Goal: Task Accomplishment & Management: Manage account settings

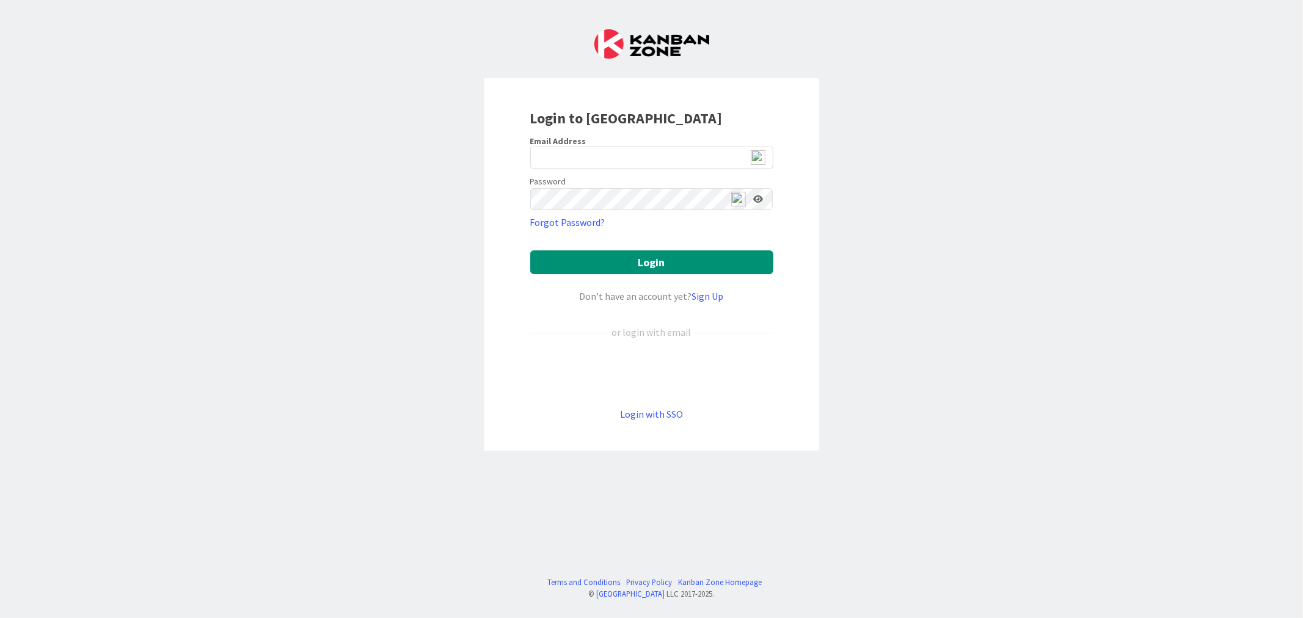
click at [762, 159] on img at bounding box center [758, 157] width 15 height 15
click at [759, 162] on span "2" at bounding box center [762, 163] width 9 height 10
type input "[EMAIL_ADDRESS][DOMAIN_NAME]"
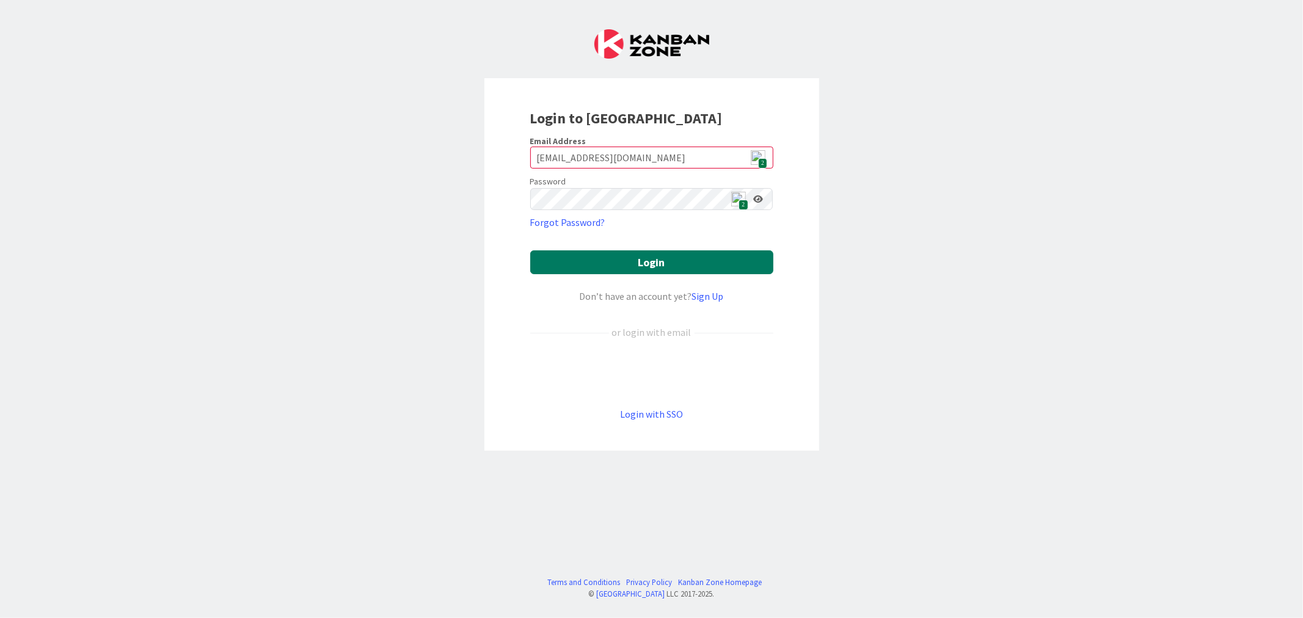
click at [686, 267] on button "Login" at bounding box center [651, 262] width 243 height 24
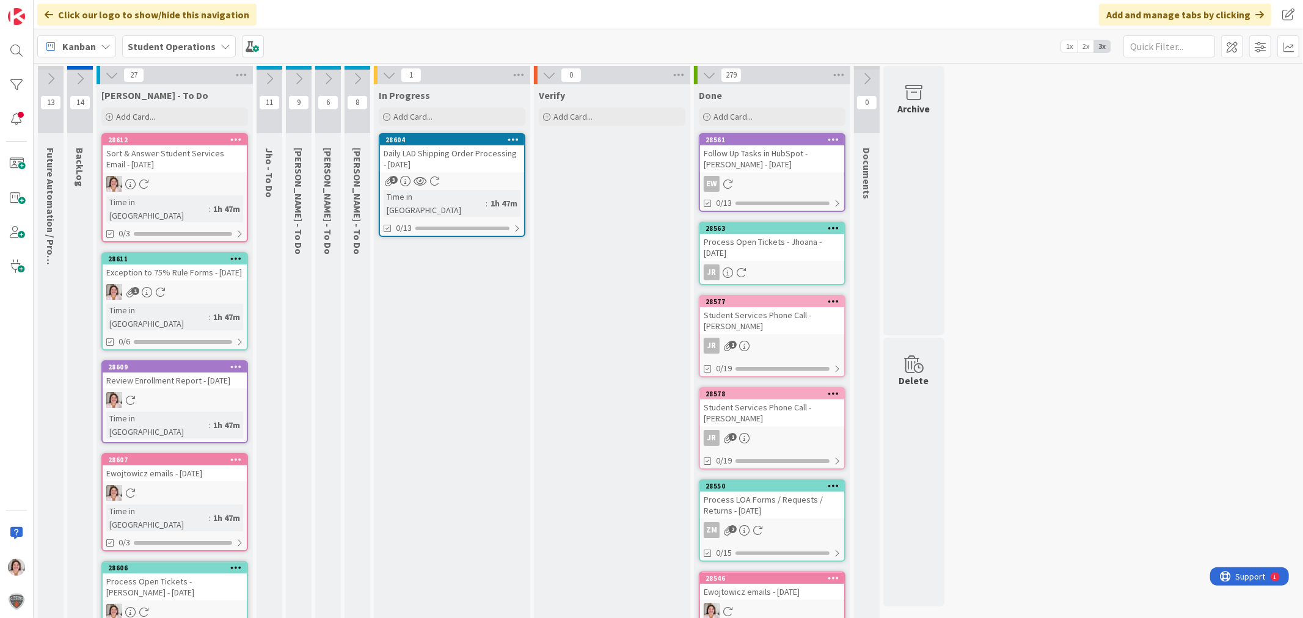
click at [328, 75] on icon at bounding box center [327, 78] width 13 height 13
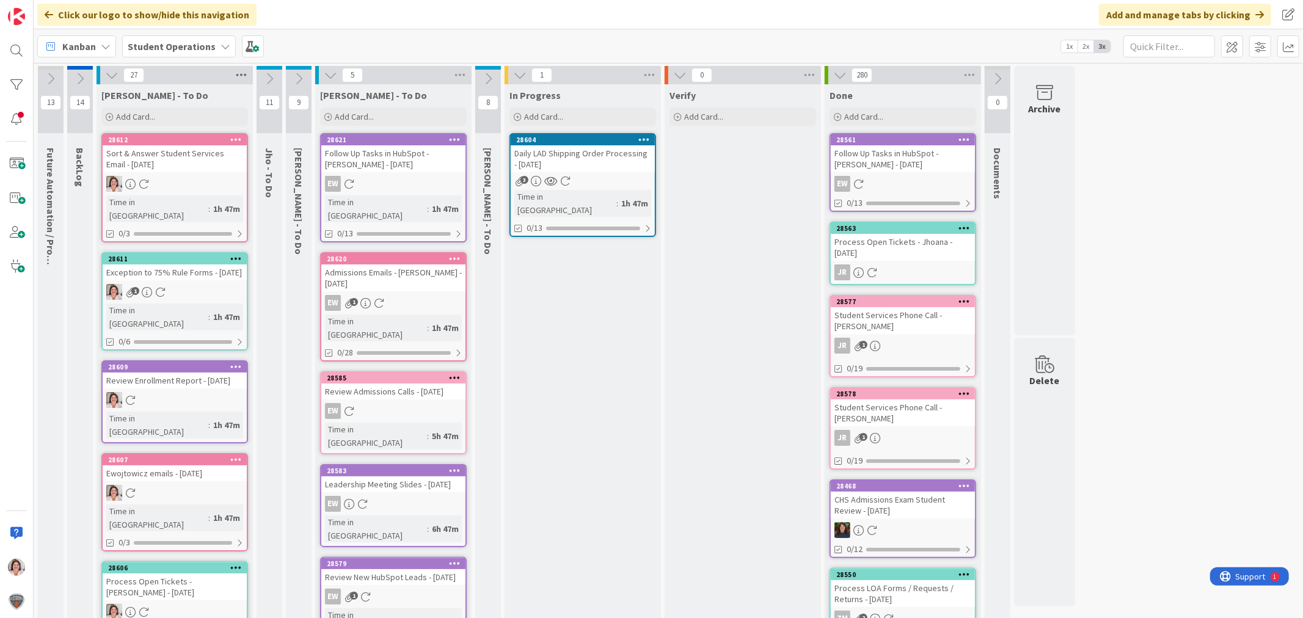
click at [242, 71] on icon at bounding box center [241, 75] width 16 height 18
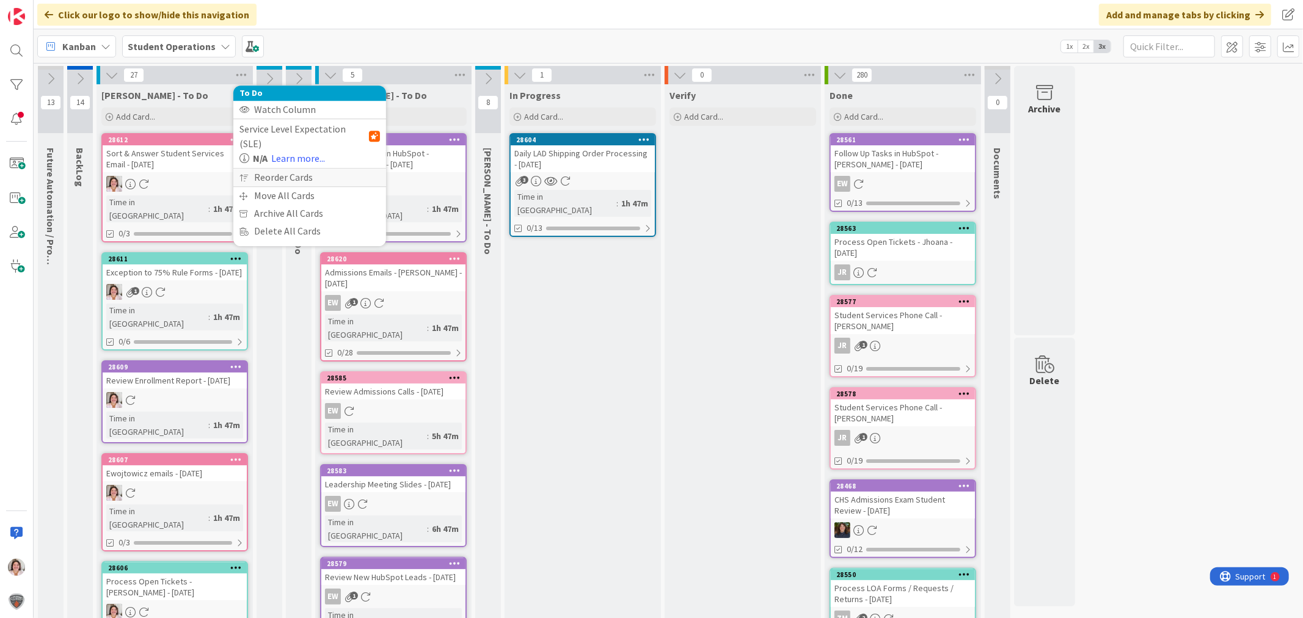
click at [294, 169] on div "Reorder Cards" at bounding box center [309, 178] width 153 height 18
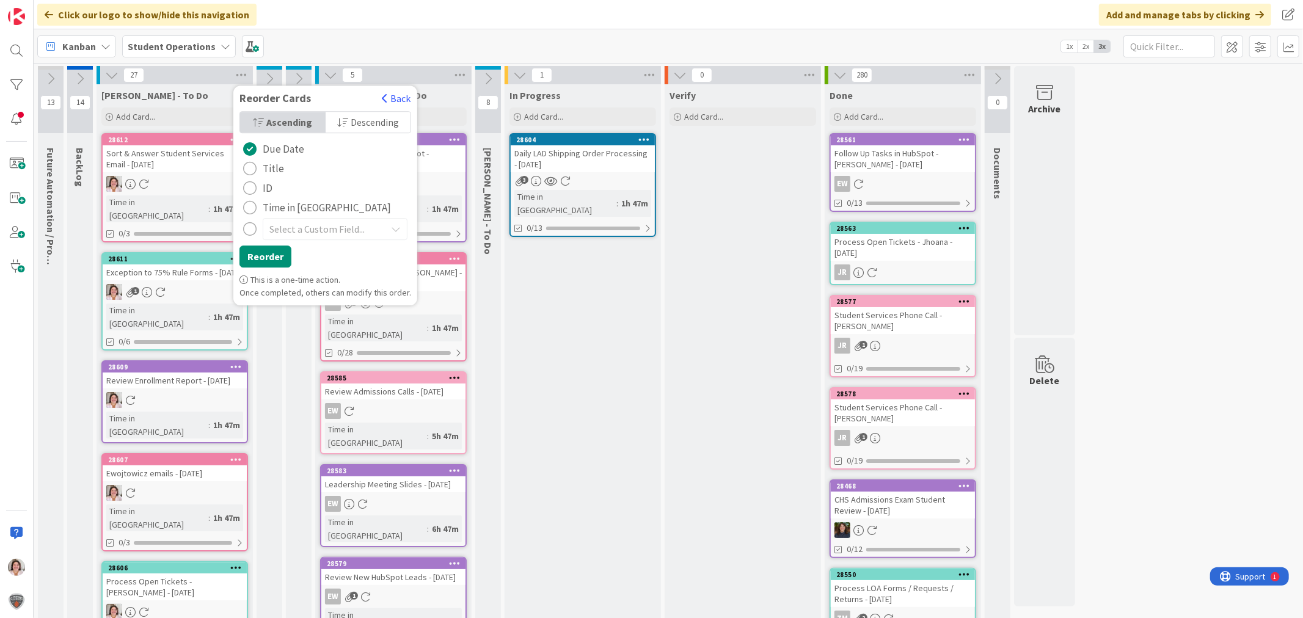
drag, startPoint x: 281, startPoint y: 209, endPoint x: 274, endPoint y: 221, distance: 13.7
click at [281, 210] on span "Time in [GEOGRAPHIC_DATA]" at bounding box center [327, 207] width 128 height 18
click at [361, 125] on span "Descending" at bounding box center [375, 122] width 48 height 18
click at [269, 263] on button "Reorder" at bounding box center [265, 257] width 52 height 22
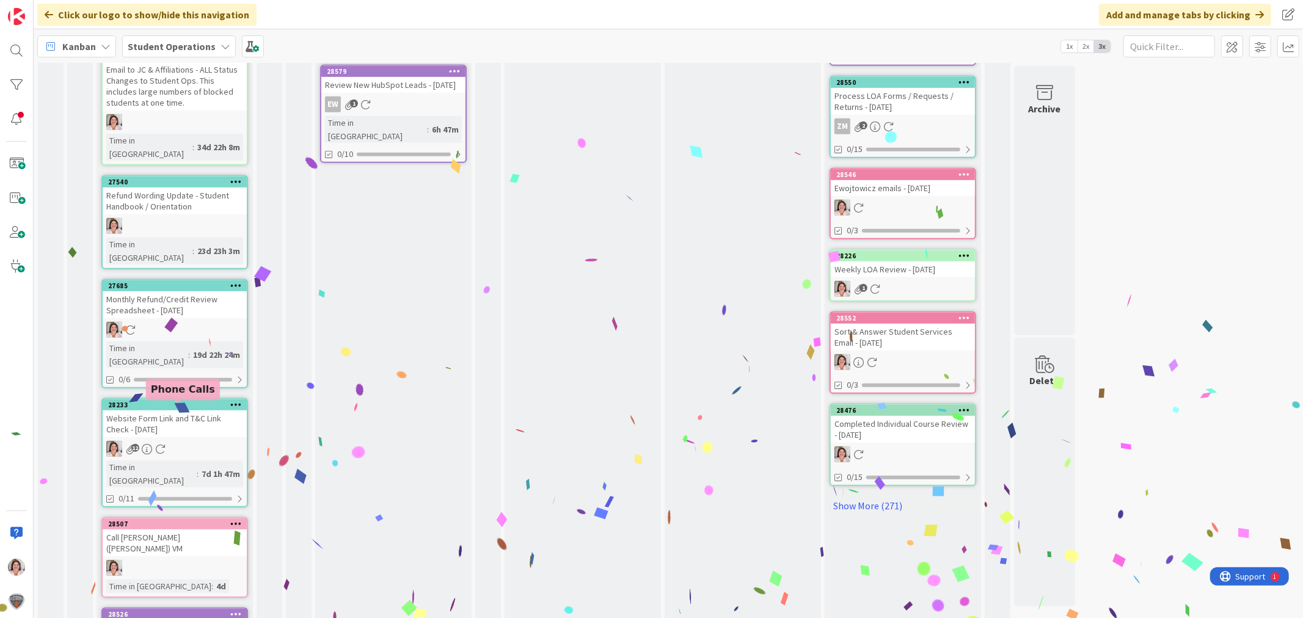
scroll to position [493, 0]
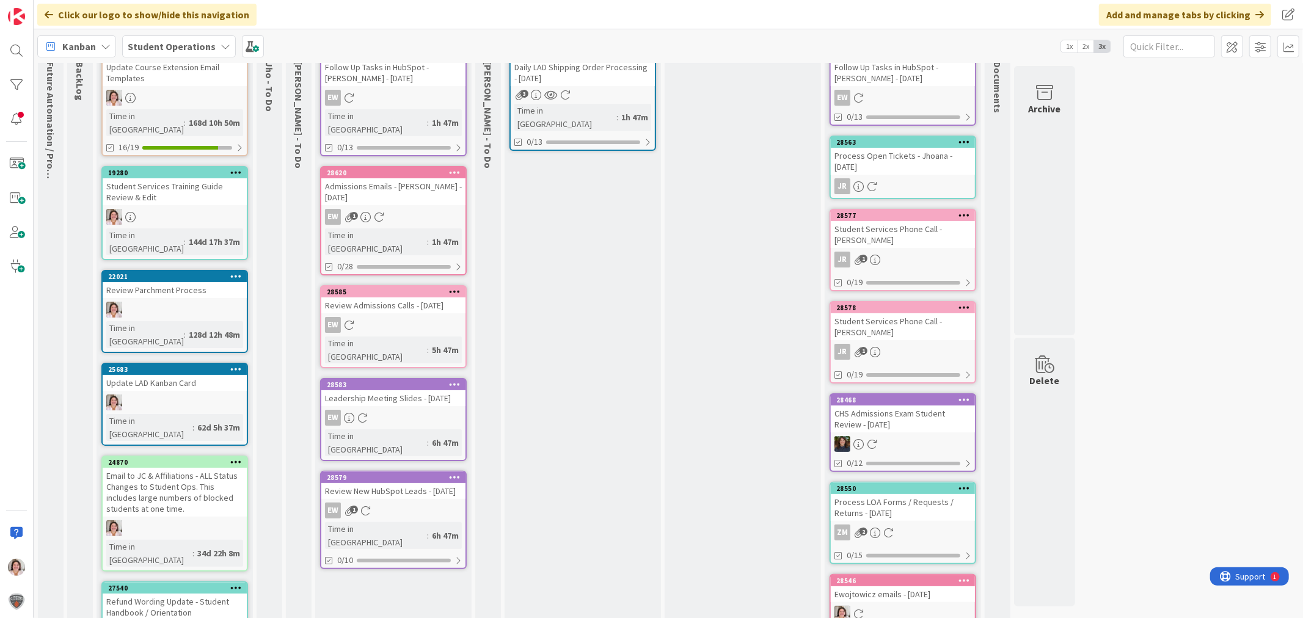
scroll to position [0, 0]
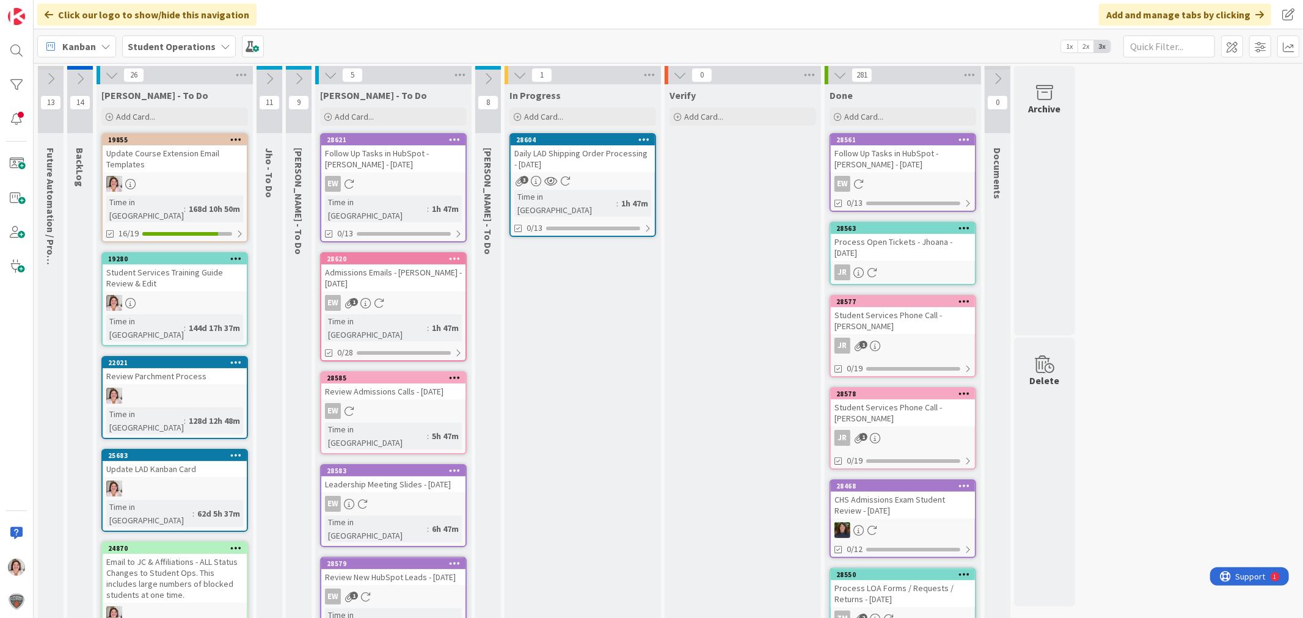
click at [266, 76] on icon at bounding box center [269, 78] width 13 height 13
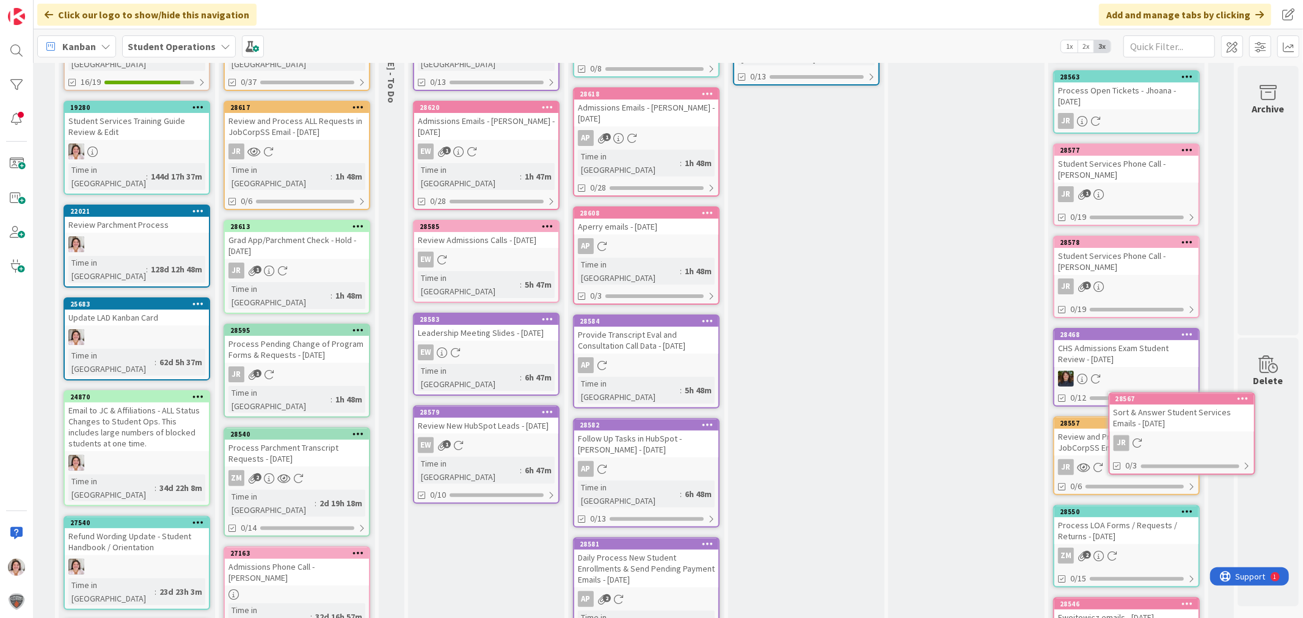
scroll to position [151, 47]
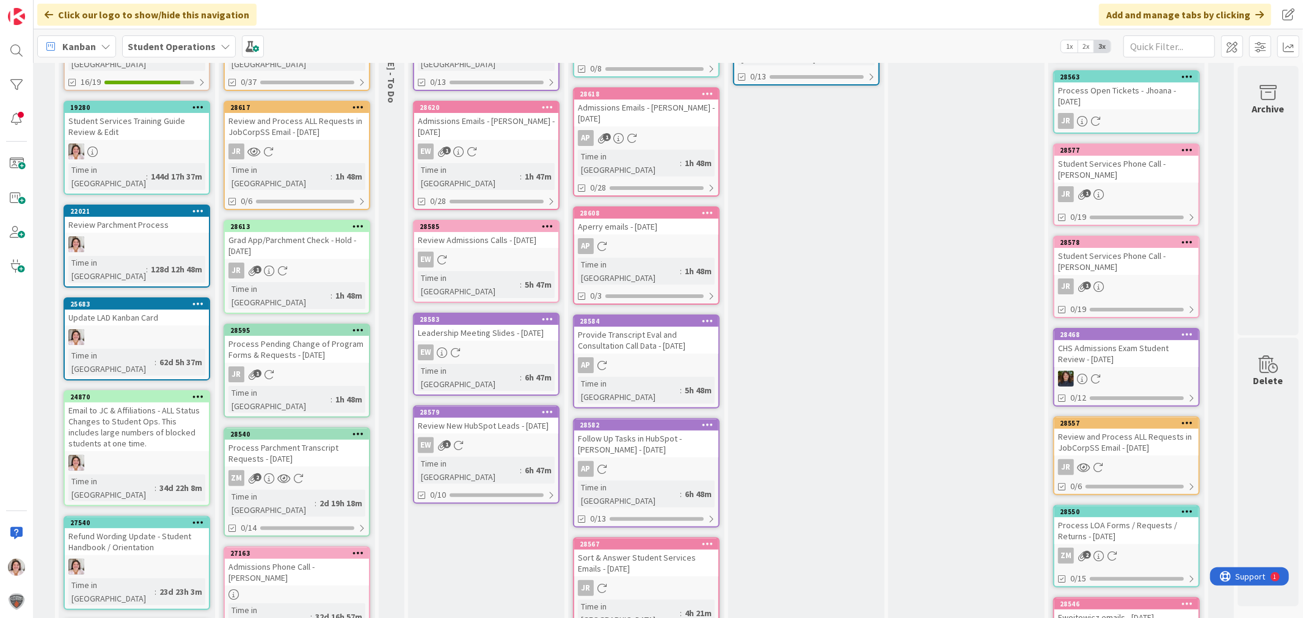
drag, startPoint x: 1137, startPoint y: 411, endPoint x: 1108, endPoint y: 424, distance: 30.9
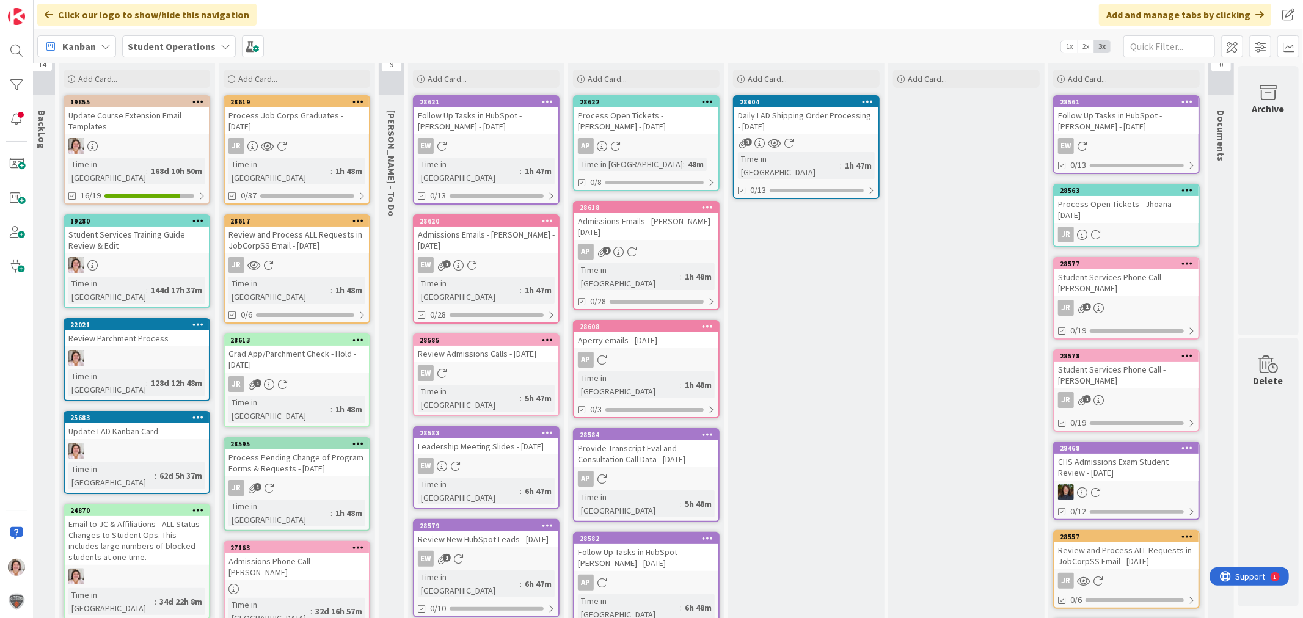
scroll to position [0, 47]
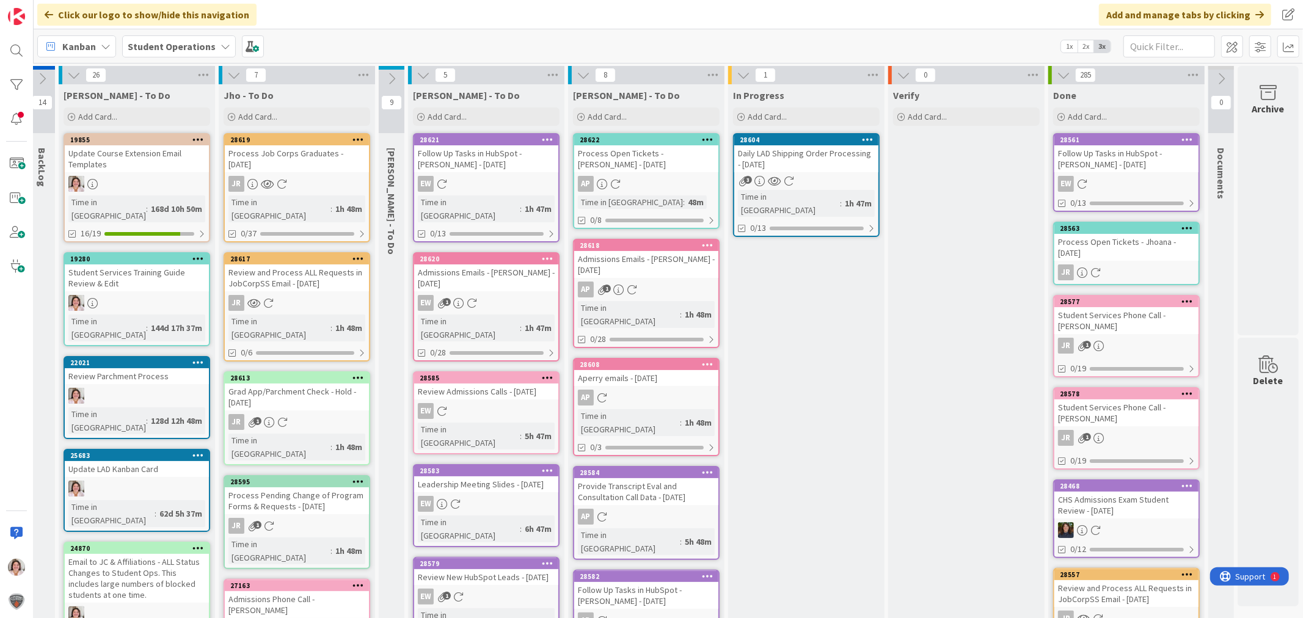
click at [227, 73] on icon at bounding box center [233, 74] width 13 height 13
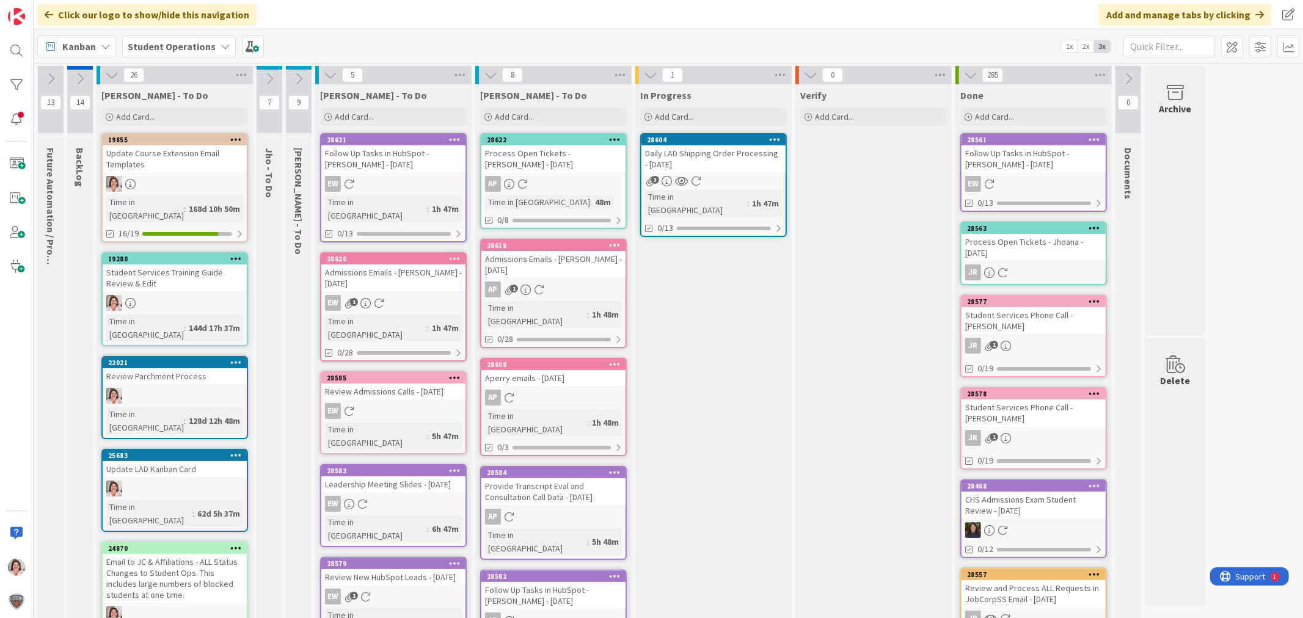
click at [301, 75] on icon at bounding box center [298, 78] width 13 height 13
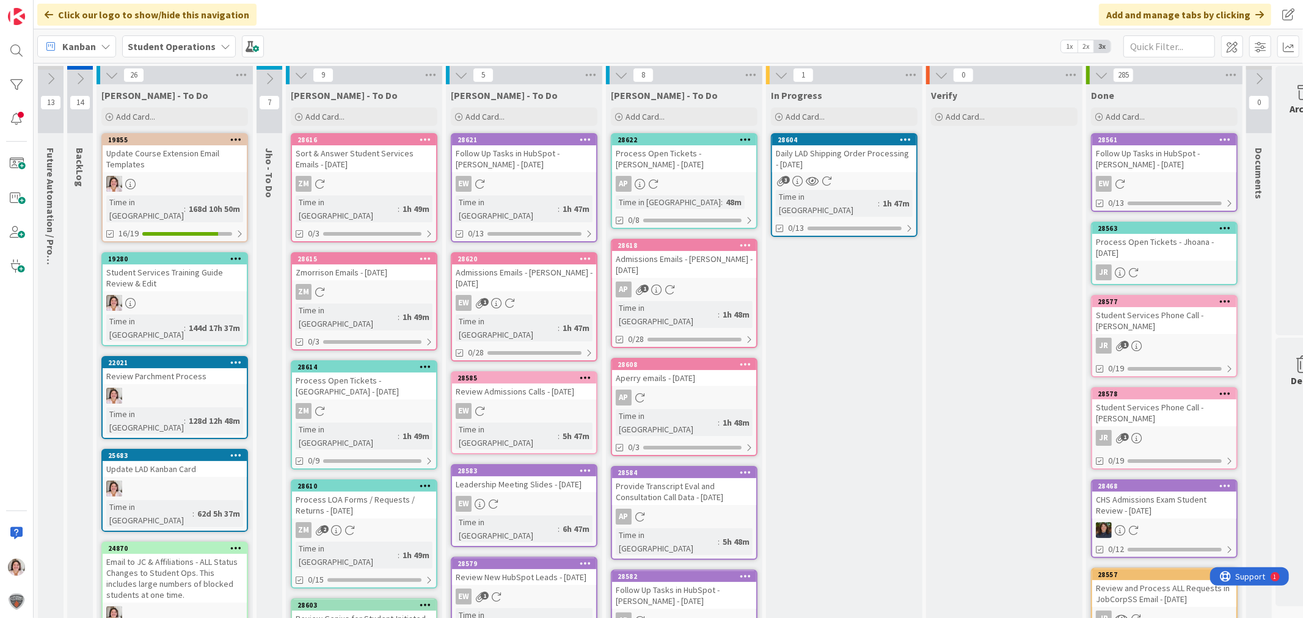
click at [299, 76] on icon at bounding box center [300, 74] width 13 height 13
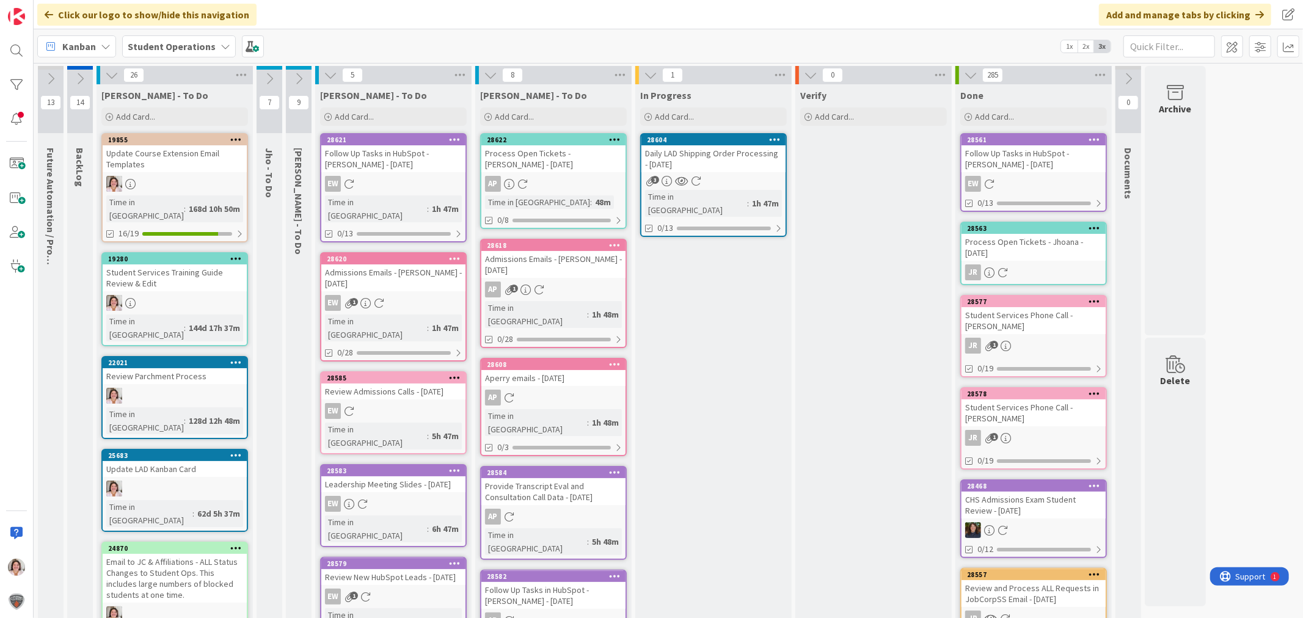
click at [330, 76] on icon at bounding box center [330, 74] width 13 height 13
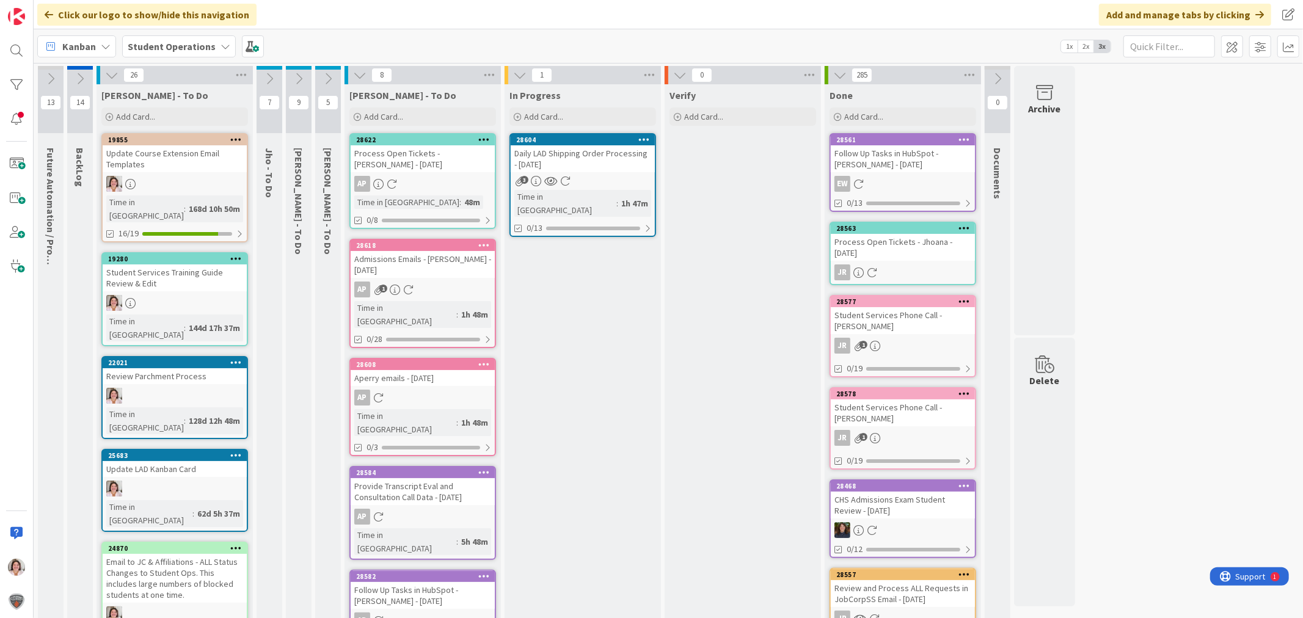
click at [356, 74] on icon at bounding box center [359, 74] width 13 height 13
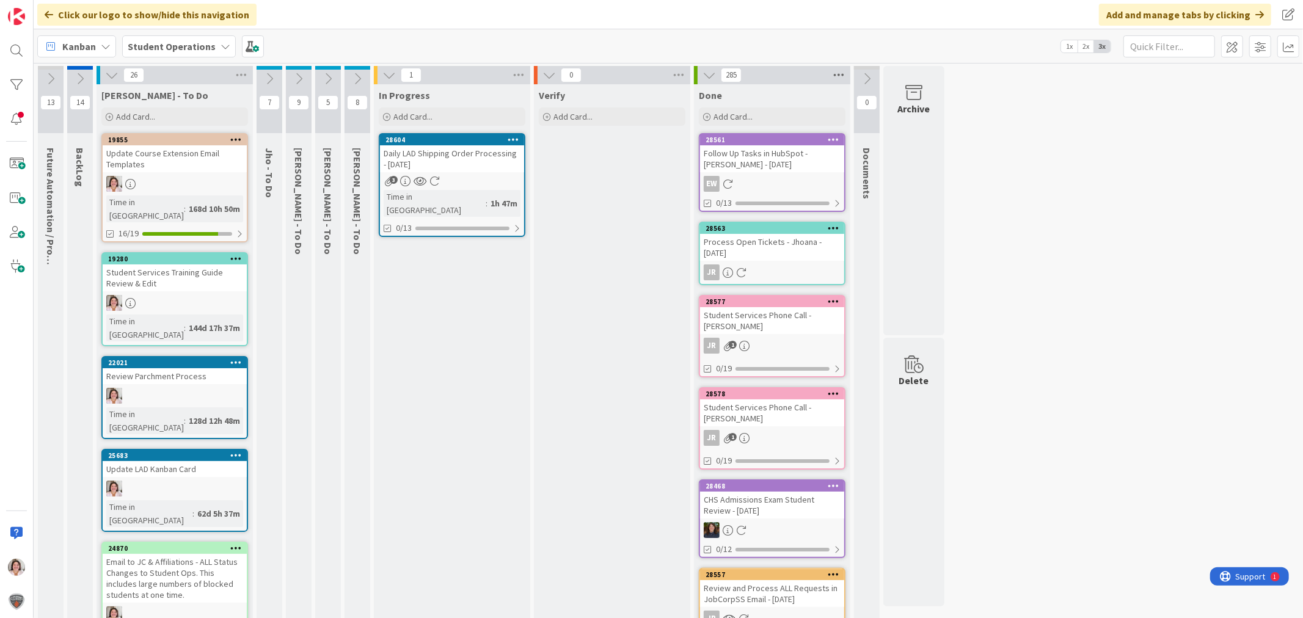
click at [839, 76] on icon at bounding box center [839, 75] width 16 height 18
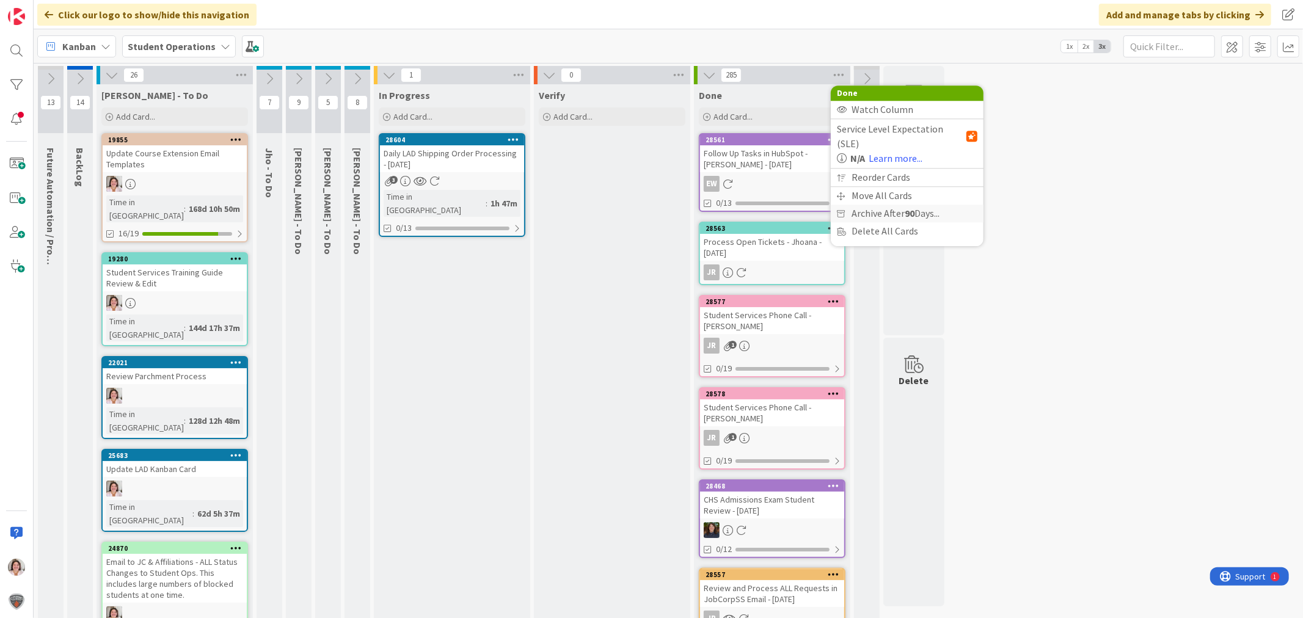
click at [875, 205] on span "Archive After 90 Days..." at bounding box center [895, 214] width 88 height 18
click at [875, 233] on span "Archive Now" at bounding box center [887, 238] width 54 height 18
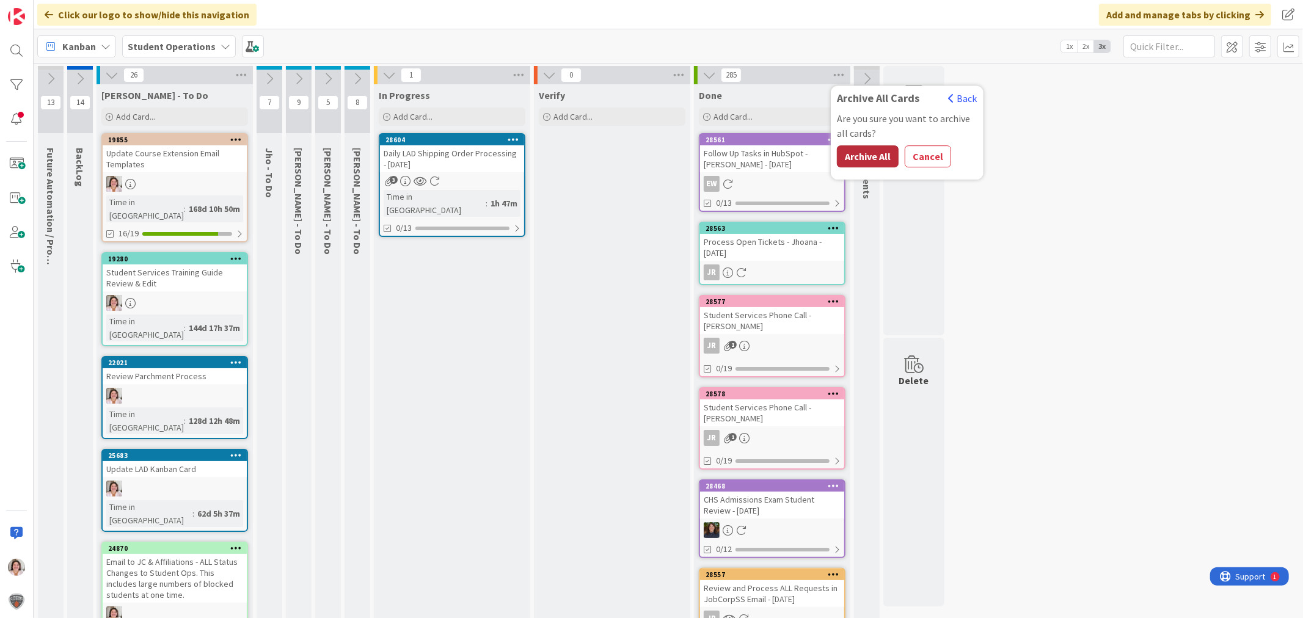
click at [876, 157] on button "Archive All" at bounding box center [868, 156] width 62 height 22
click at [238, 75] on icon at bounding box center [241, 75] width 16 height 18
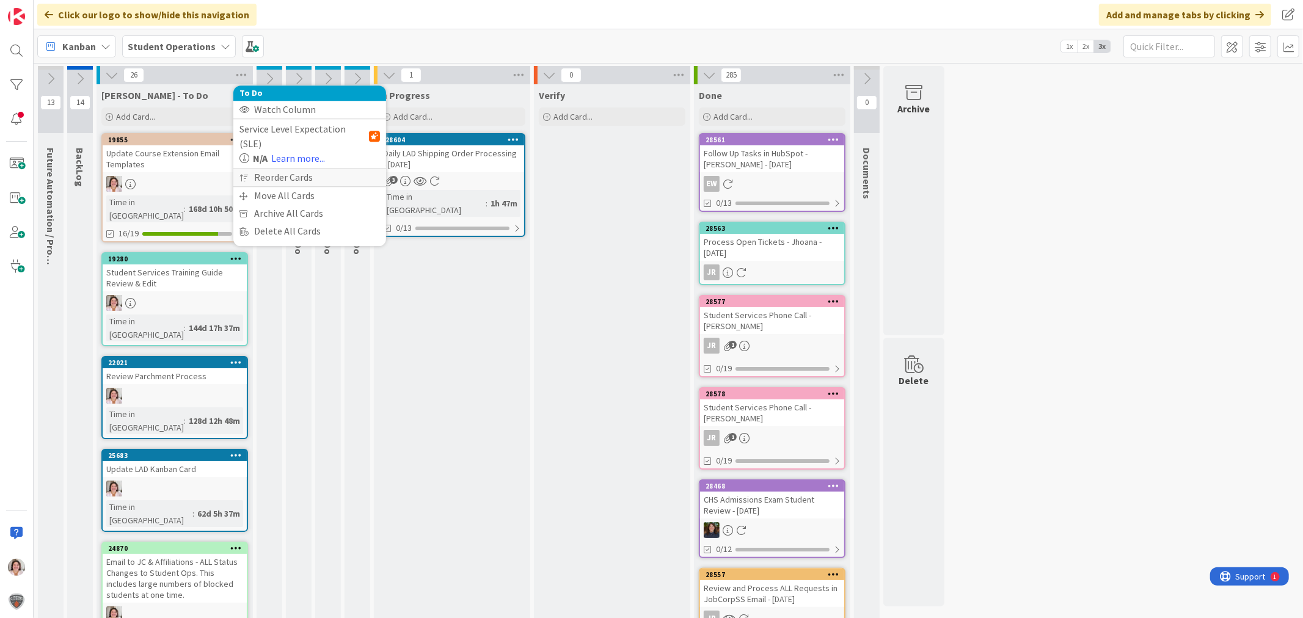
click at [252, 169] on div "Reorder Cards" at bounding box center [309, 178] width 153 height 18
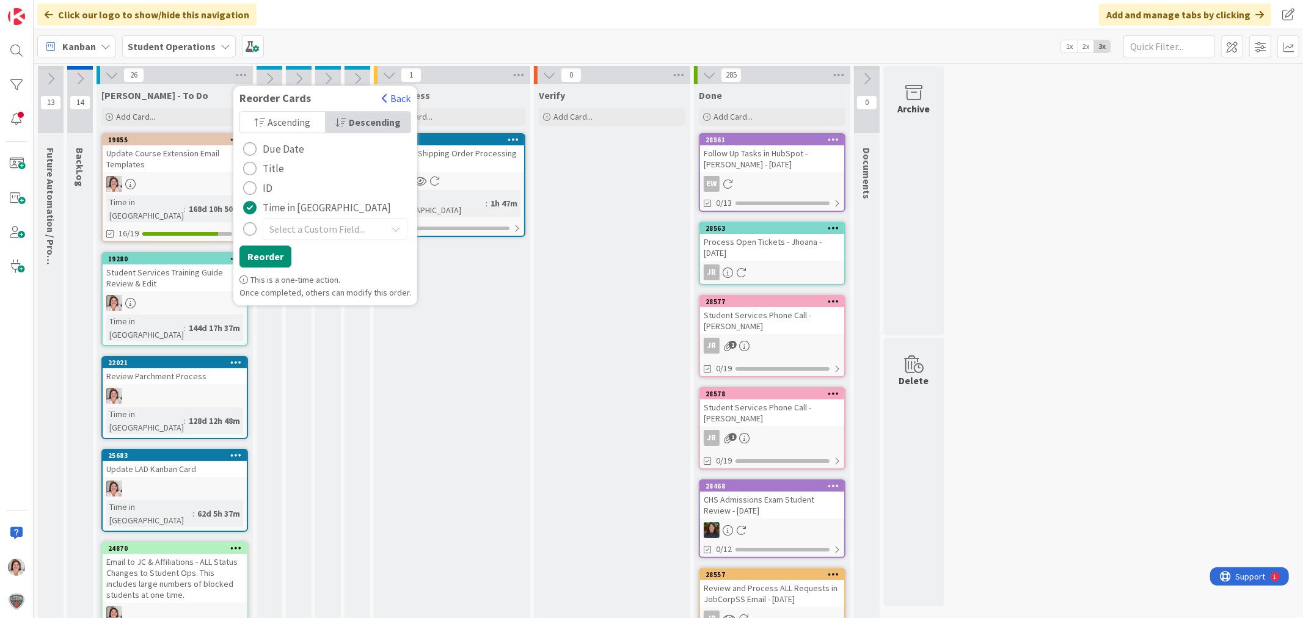
click at [255, 162] on div "radio" at bounding box center [249, 168] width 13 height 13
click at [282, 121] on span "Ascending" at bounding box center [288, 122] width 43 height 18
click at [253, 214] on div "radio" at bounding box center [249, 207] width 13 height 13
click at [289, 116] on span "Ascending" at bounding box center [289, 122] width 46 height 18
click at [263, 261] on button "Reorder" at bounding box center [265, 257] width 52 height 22
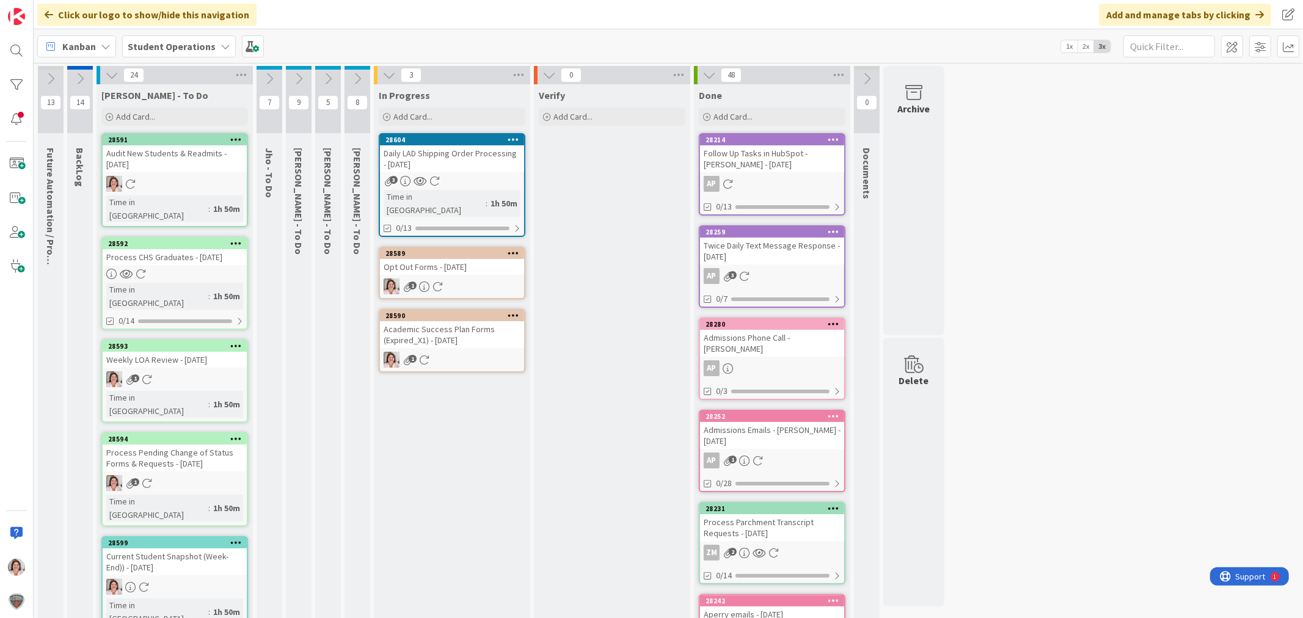
click at [463, 259] on div "Opt Out Forms - [DATE]" at bounding box center [452, 267] width 144 height 16
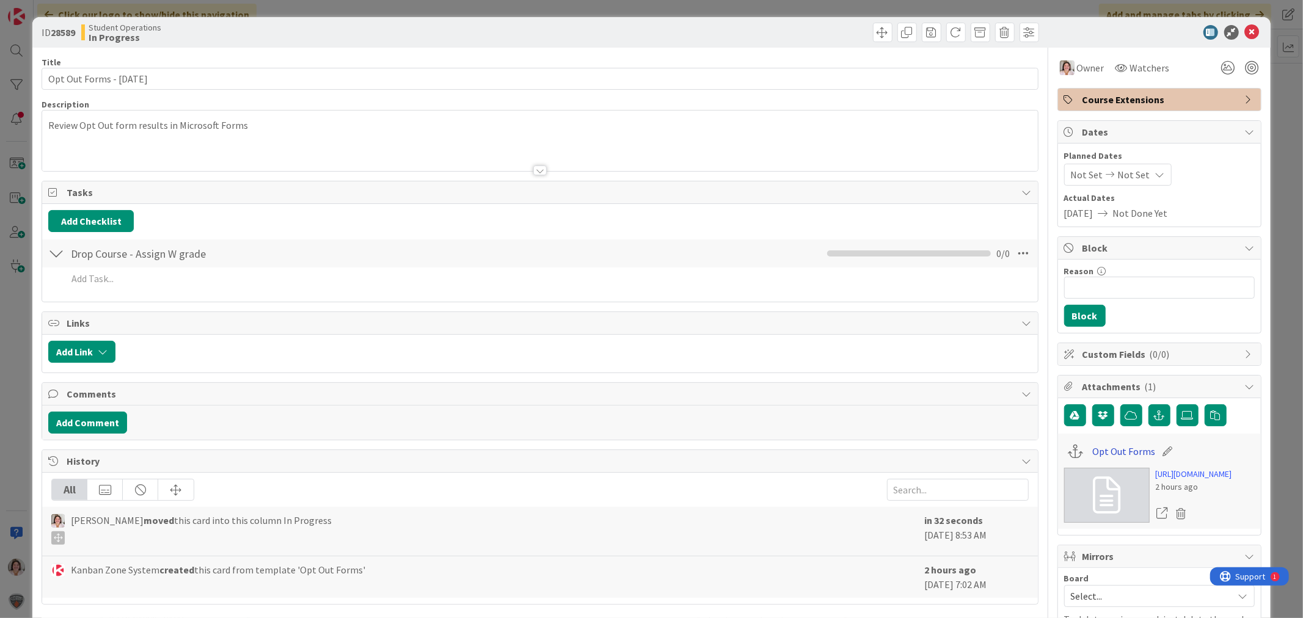
click at [1112, 452] on link "Opt Out Forms" at bounding box center [1123, 451] width 63 height 15
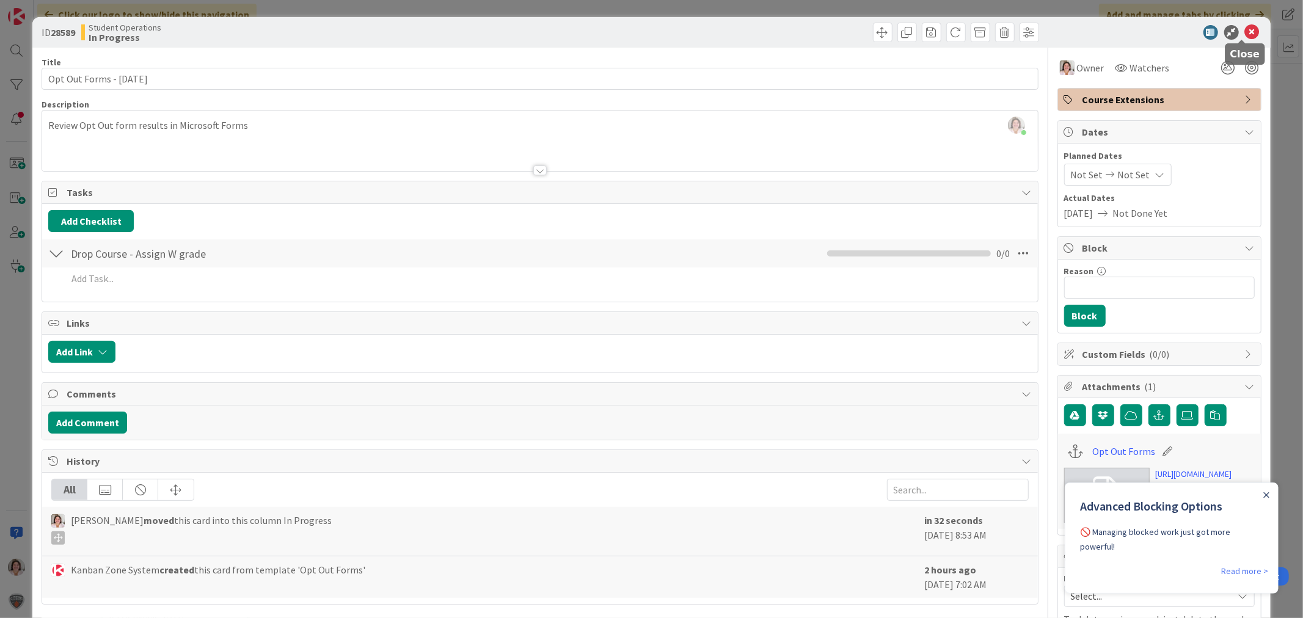
click at [1245, 27] on icon at bounding box center [1252, 32] width 15 height 15
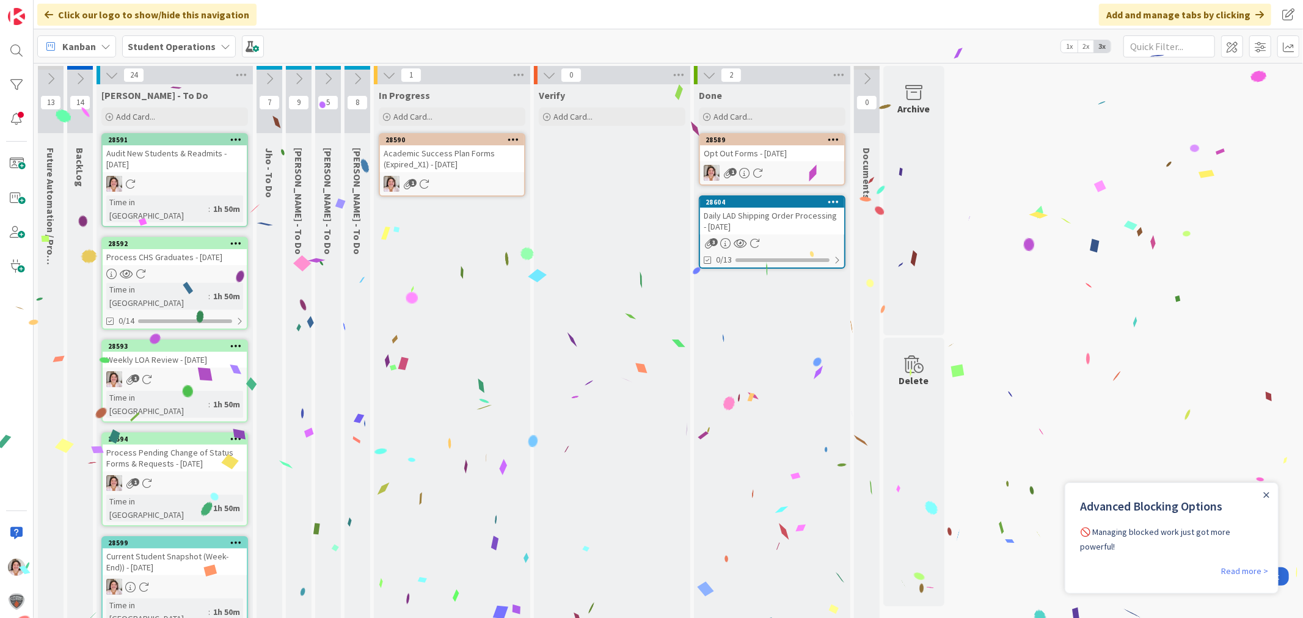
click at [456, 154] on div "Academic Success Plan Forms (Expired_X1) - [DATE]" at bounding box center [452, 158] width 144 height 27
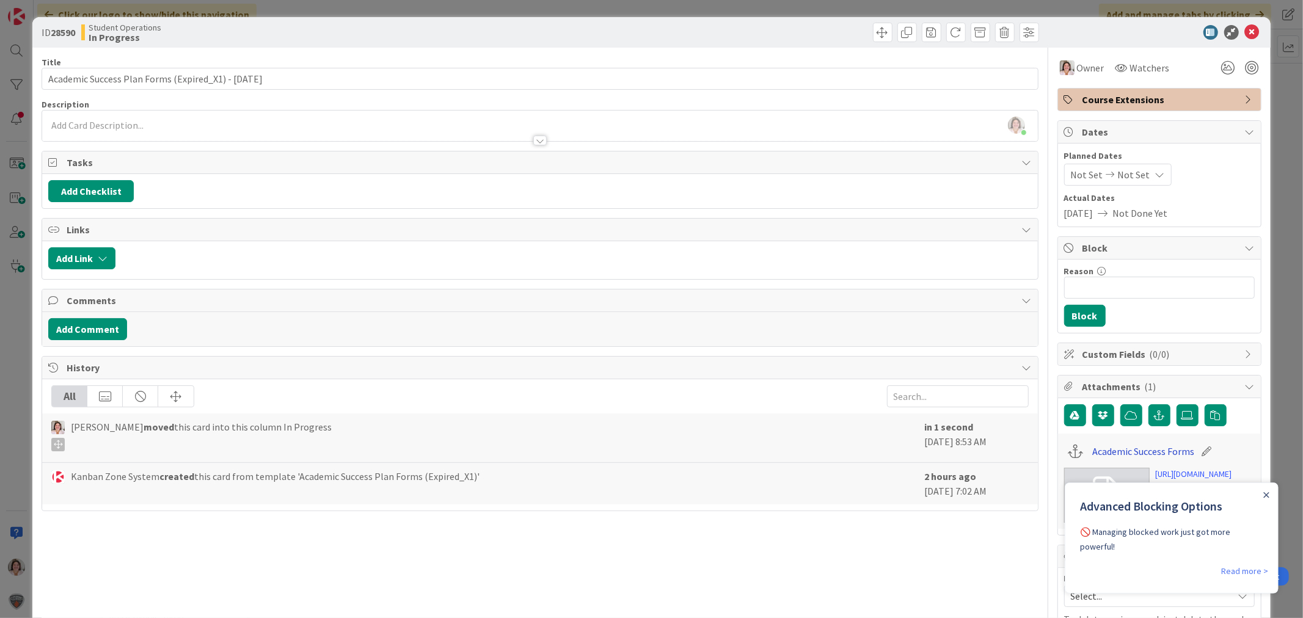
click at [1120, 454] on link "Academic Success Forms" at bounding box center [1143, 451] width 102 height 15
drag, startPoint x: 1244, startPoint y: 32, endPoint x: 1224, endPoint y: 49, distance: 25.6
click at [1245, 33] on icon at bounding box center [1252, 32] width 15 height 15
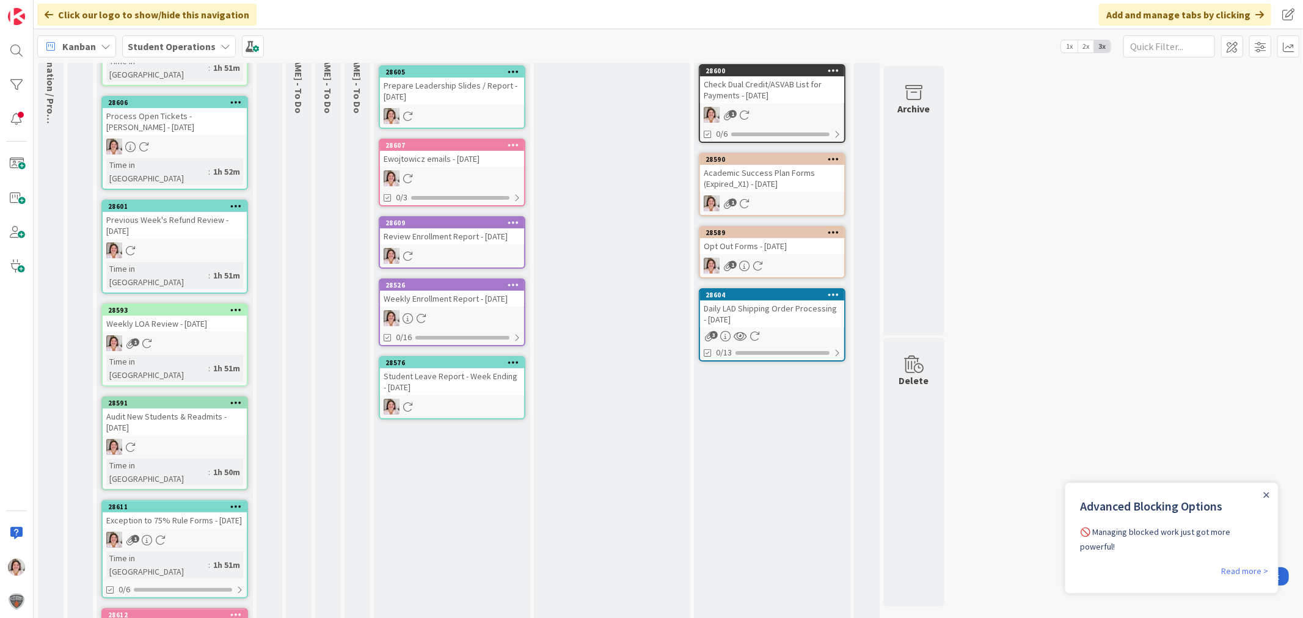
scroll to position [7, 0]
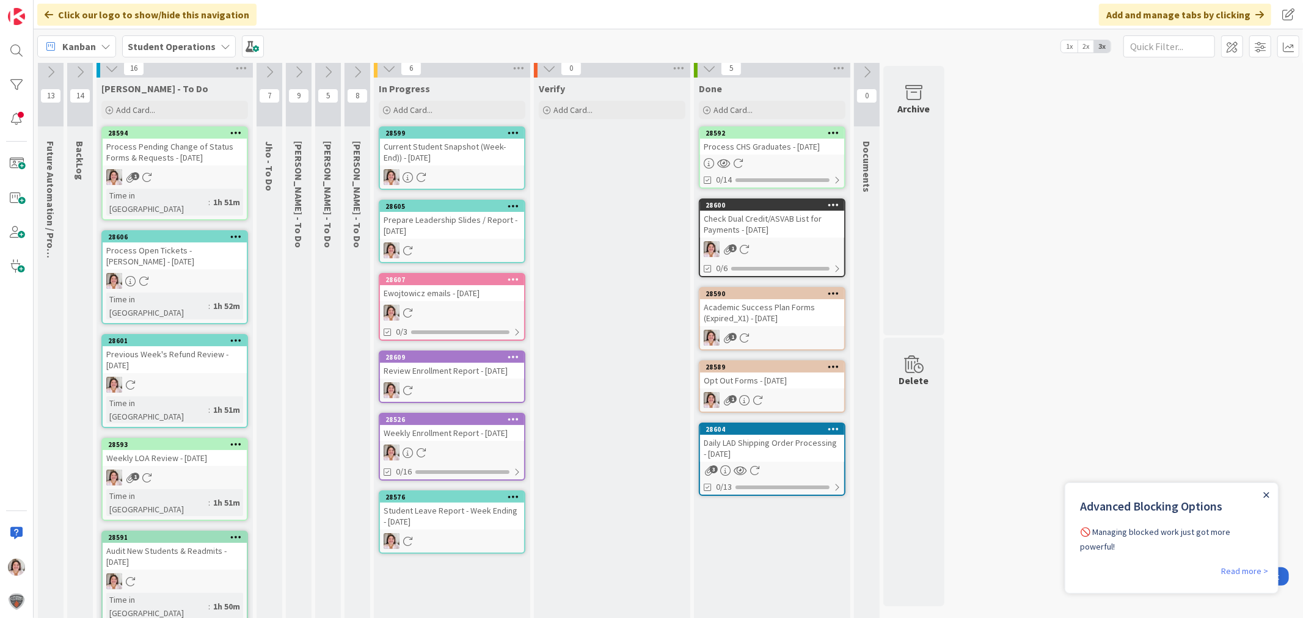
click at [1262, 493] on icon "Close Announcement" at bounding box center [1265, 495] width 6 height 6
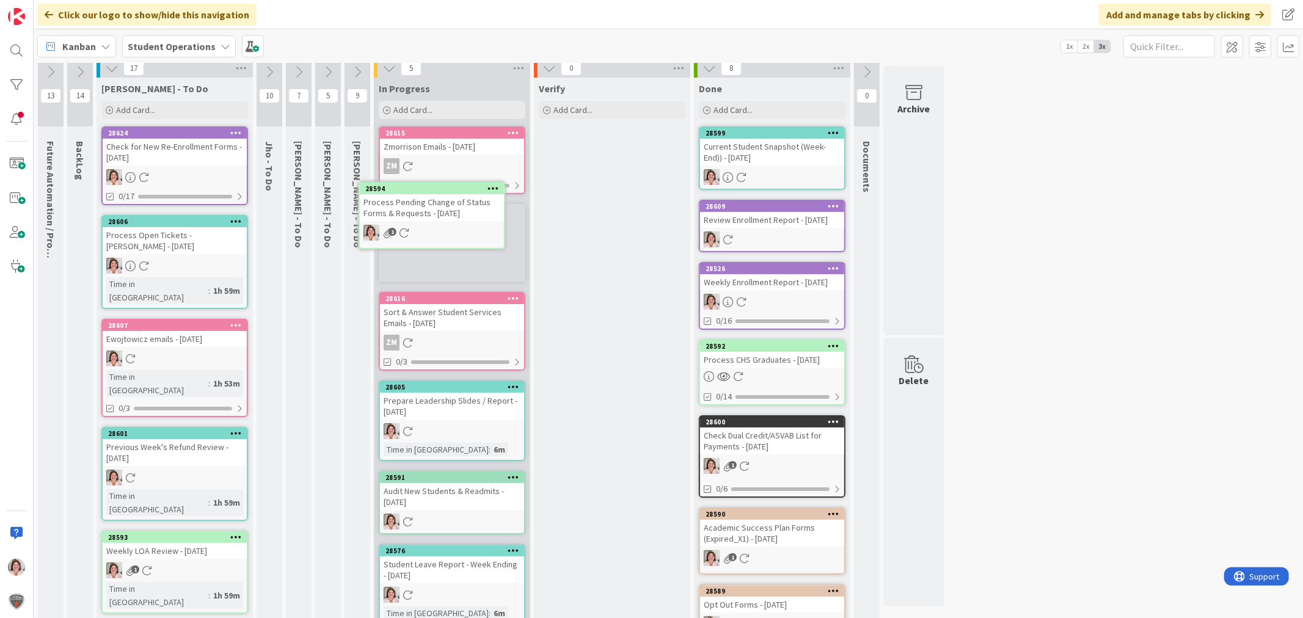
scroll to position [0, 0]
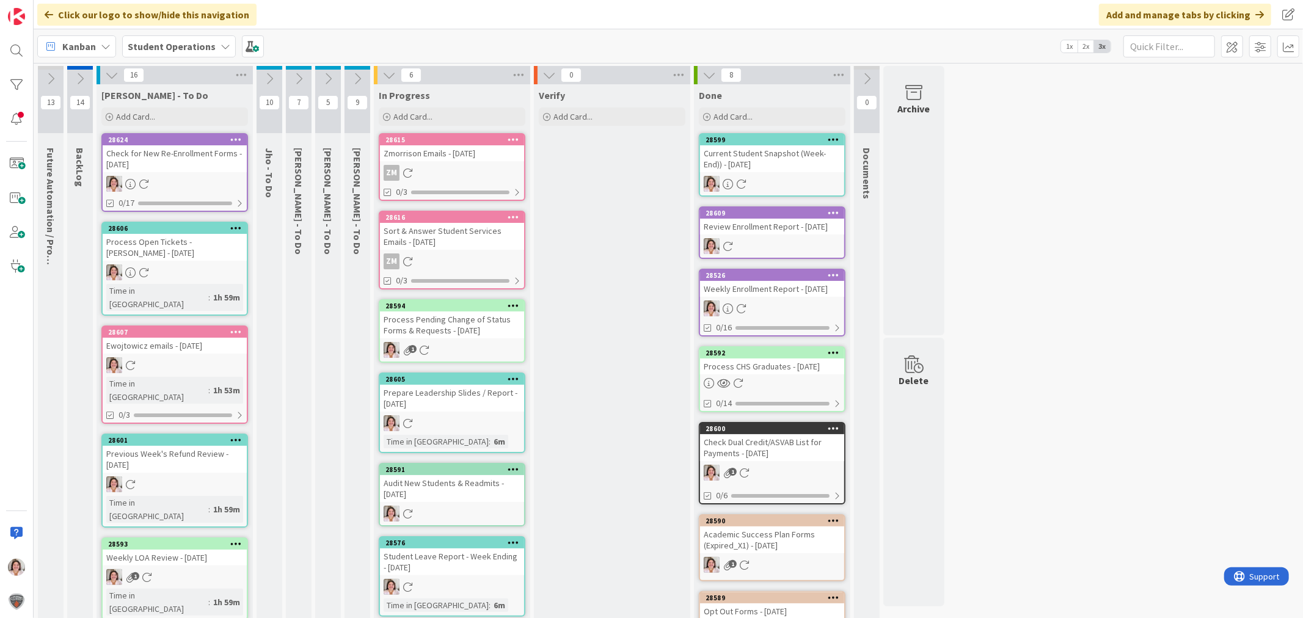
click at [470, 342] on div "1" at bounding box center [452, 350] width 144 height 16
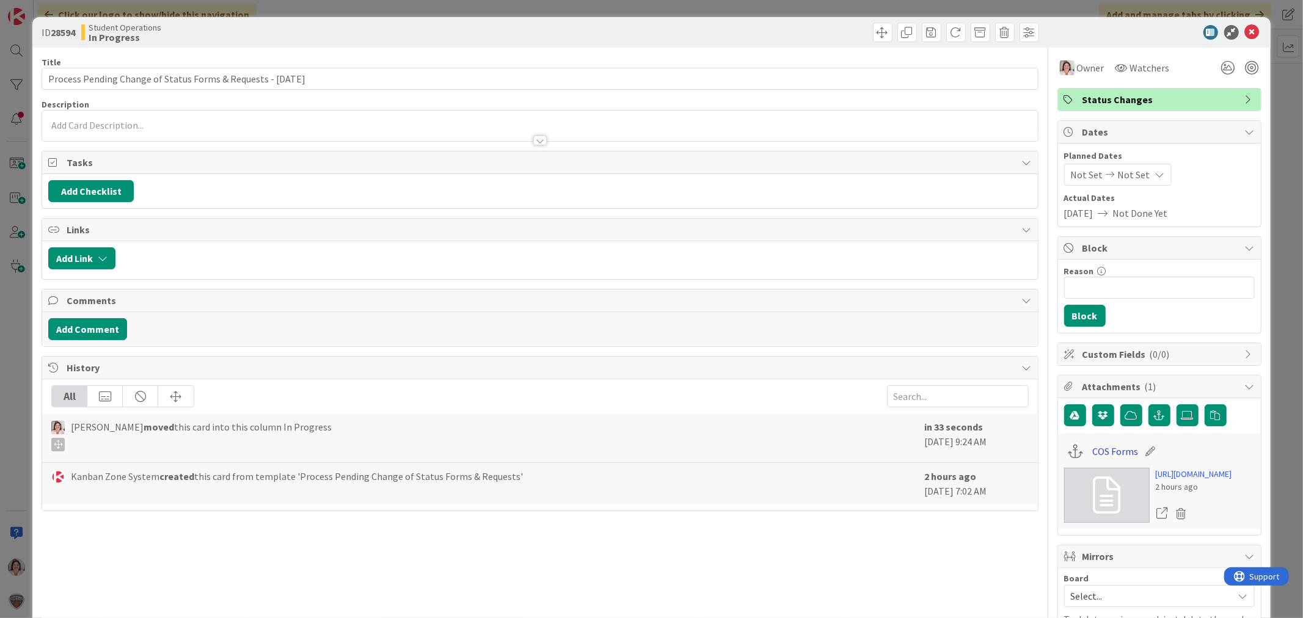
click at [1096, 447] on link "COS Forms" at bounding box center [1115, 451] width 46 height 15
click at [1245, 29] on icon at bounding box center [1252, 32] width 15 height 15
